Goal: Transaction & Acquisition: Purchase product/service

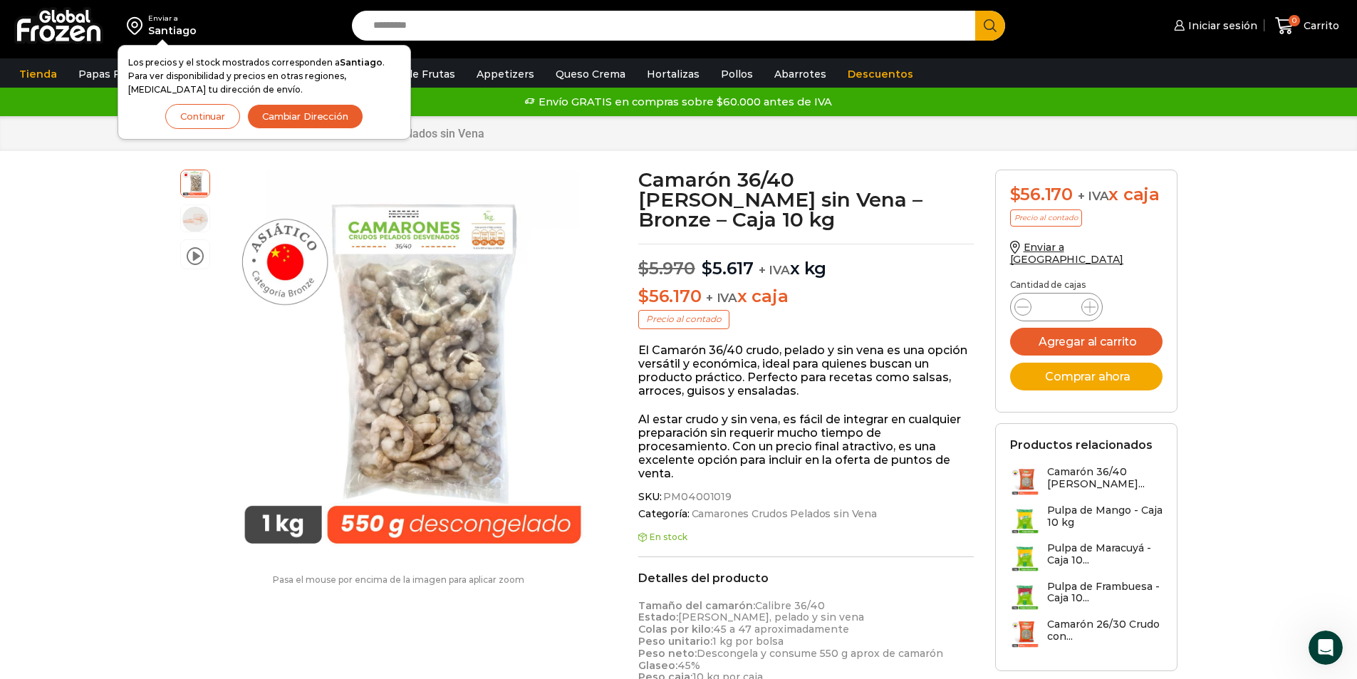
click at [213, 124] on button "Continuar" at bounding box center [202, 116] width 75 height 25
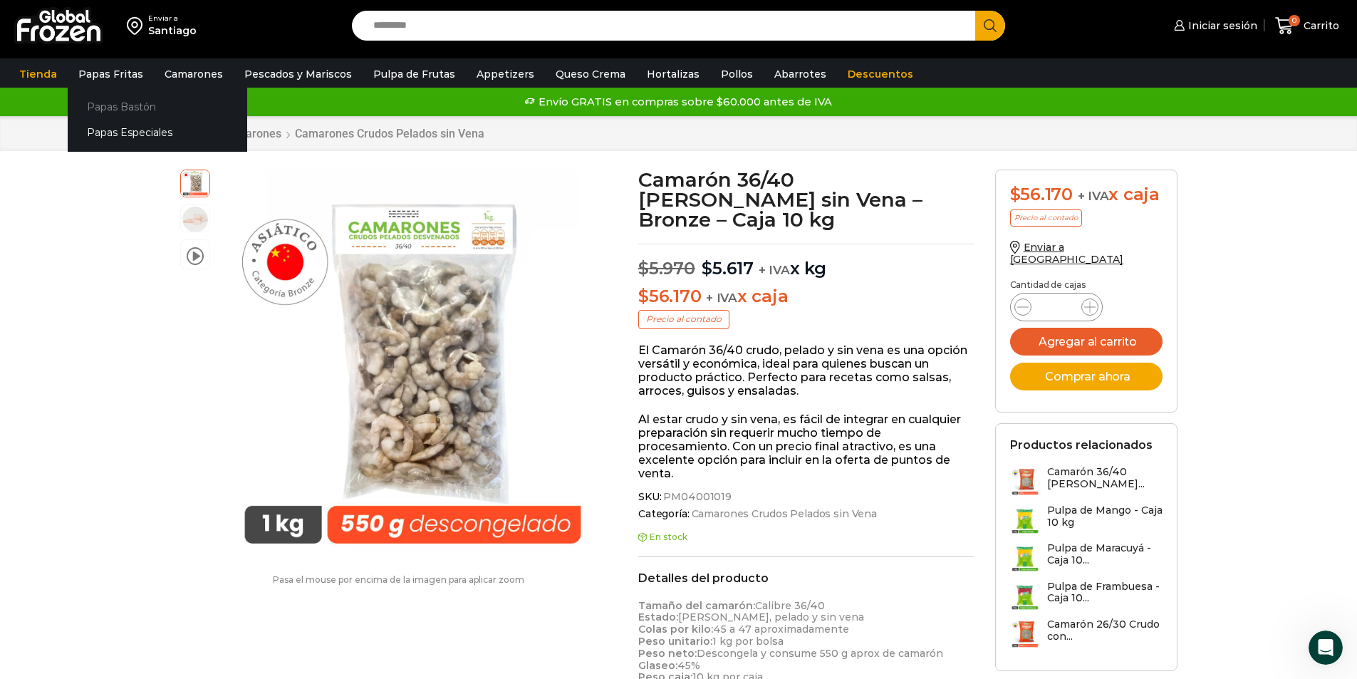
click at [103, 103] on link "Papas Bastón" at bounding box center [158, 106] width 180 height 26
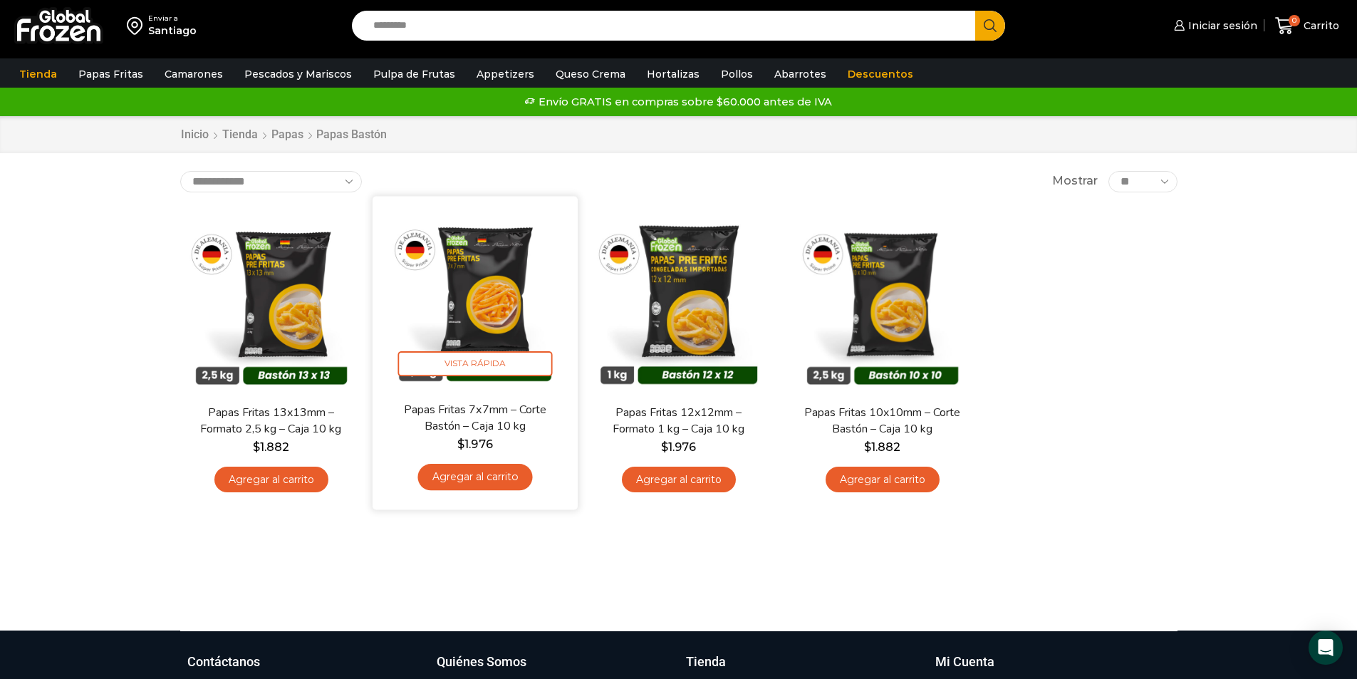
click at [479, 417] on link "Papas Fritas 7x7mm – Corte Bastón – Caja 10 kg" at bounding box center [474, 417] width 165 height 33
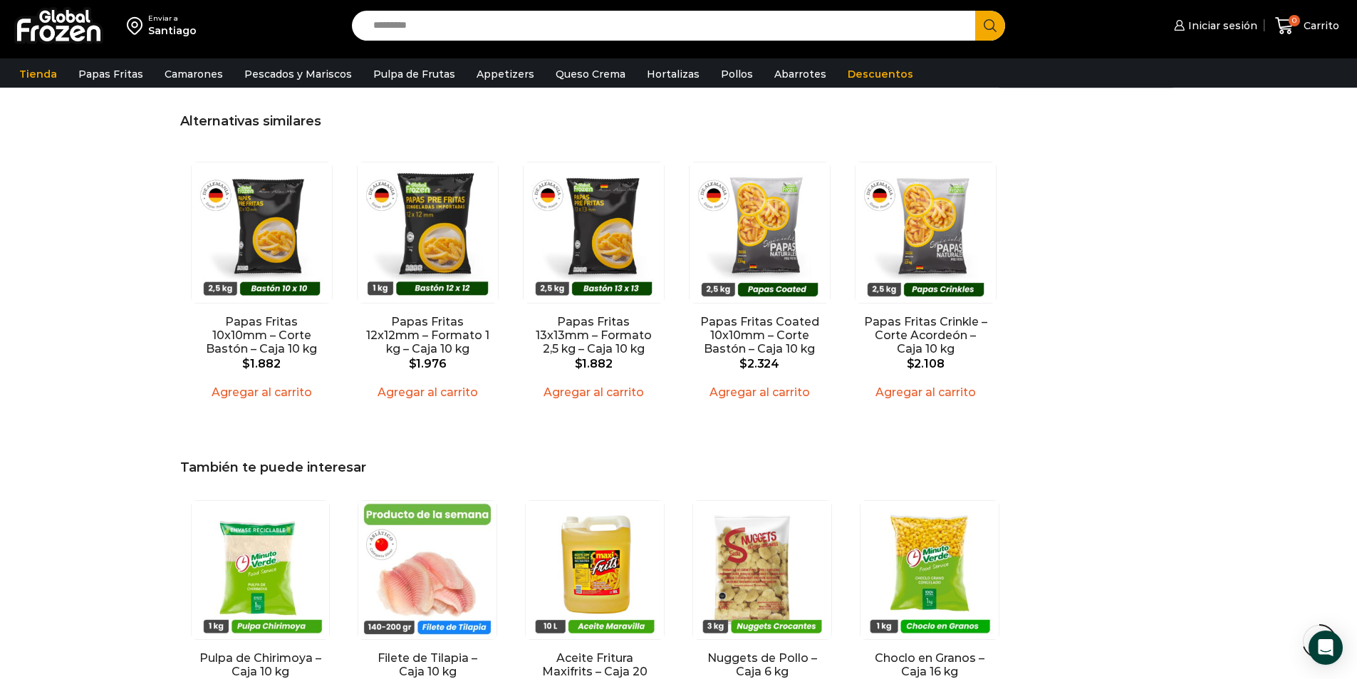
scroll to position [1212, 0]
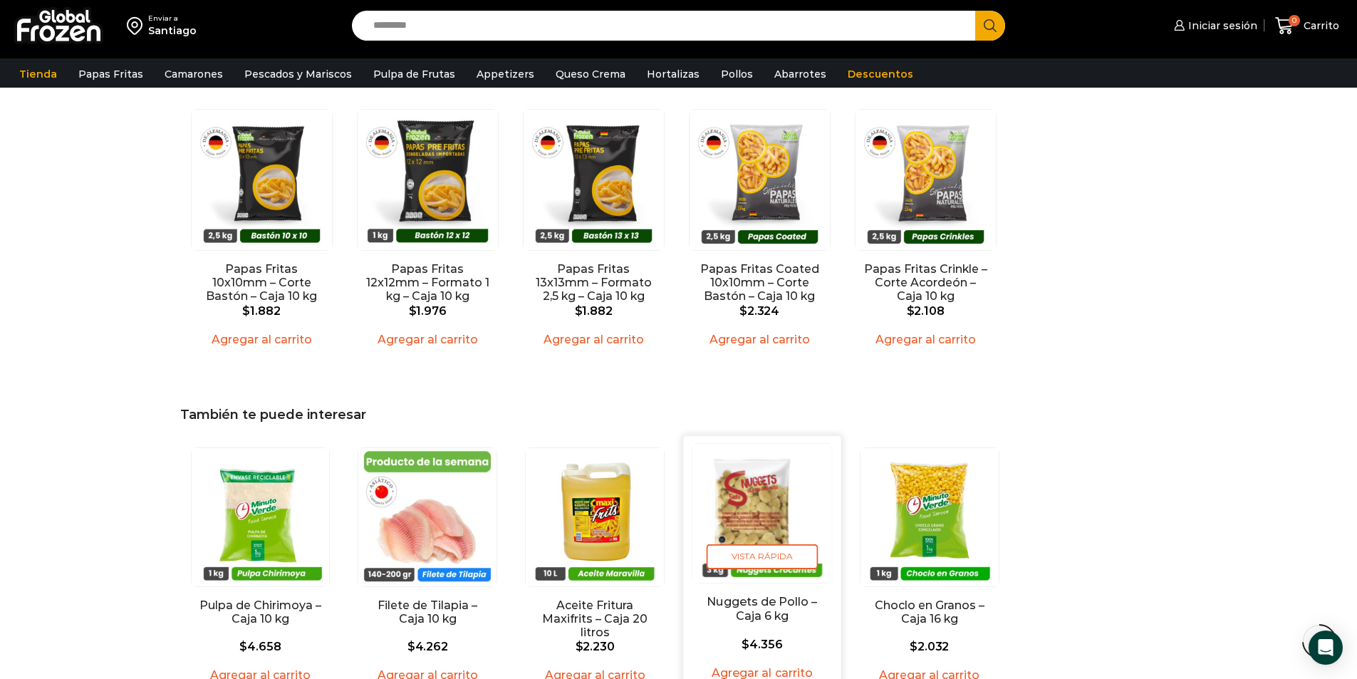
click at [754, 599] on link "Nuggets de Pollo – Caja 6 kg" at bounding box center [762, 609] width 126 height 28
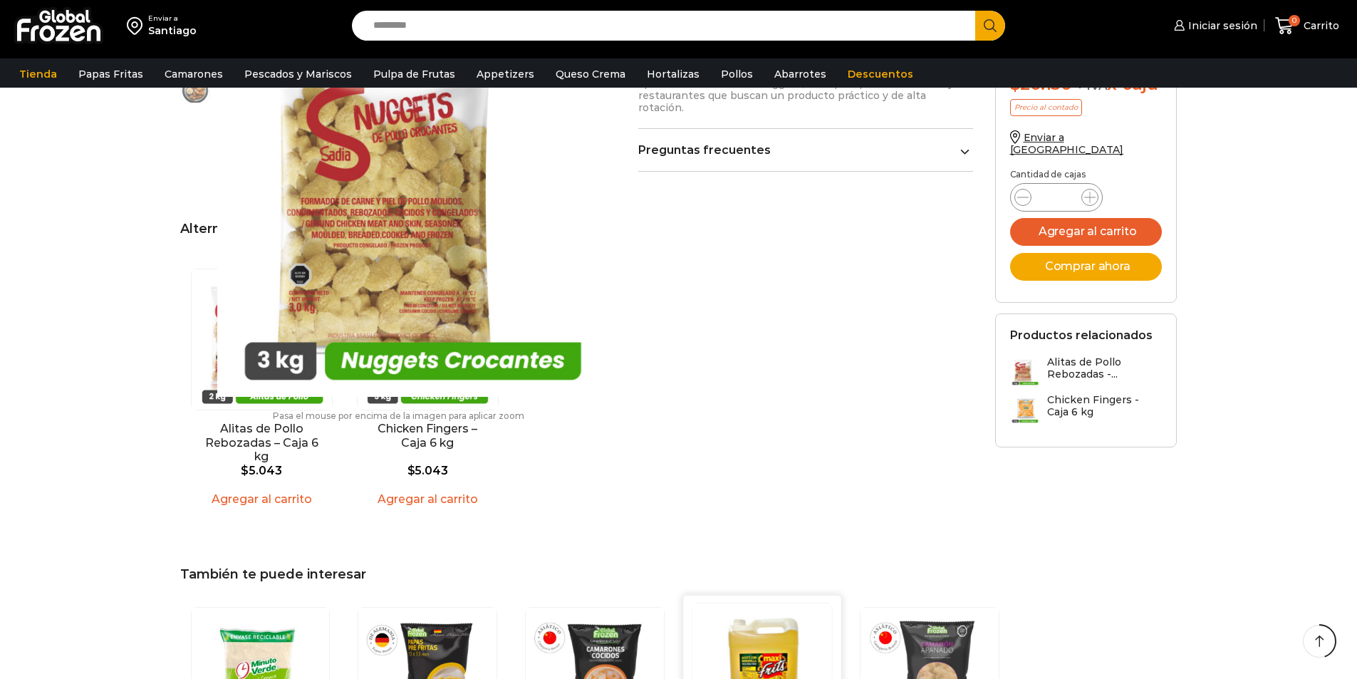
scroll to position [1069, 0]
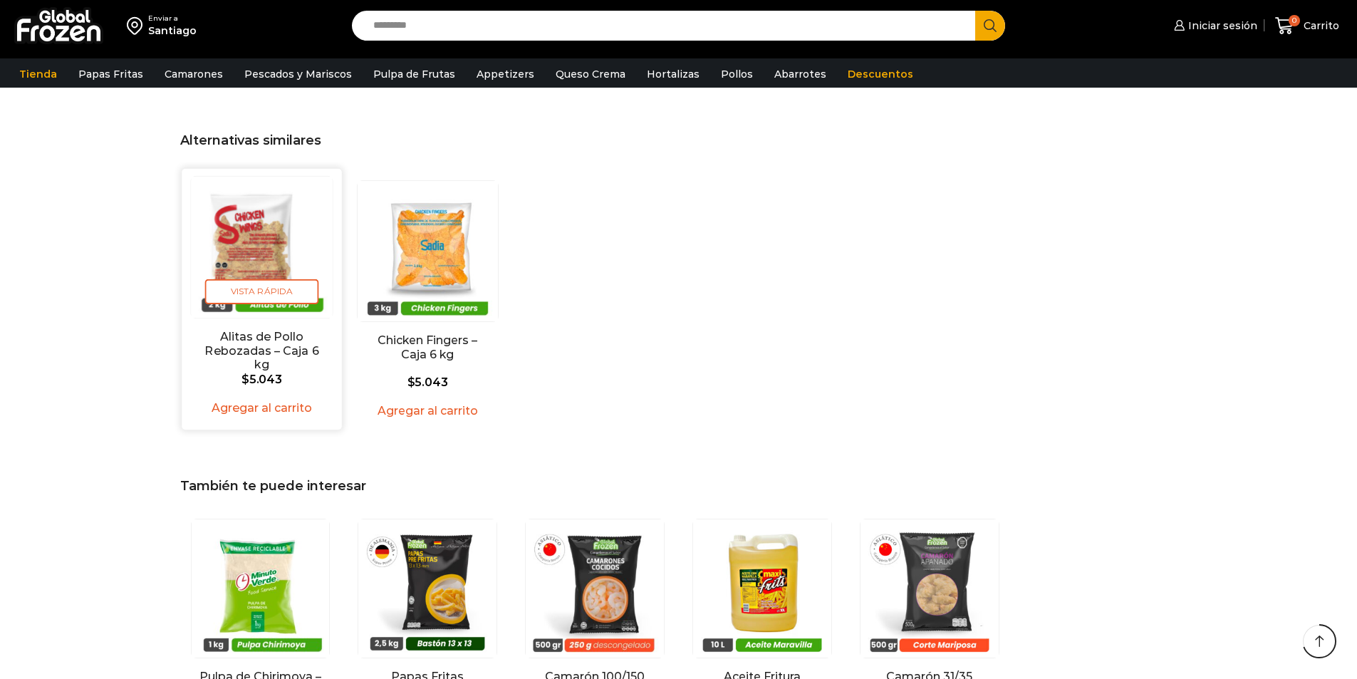
click at [296, 331] on link "Alitas de Pollo Rebozadas – Caja 6 kg" at bounding box center [261, 351] width 128 height 41
